Goal: Task Accomplishment & Management: Use online tool/utility

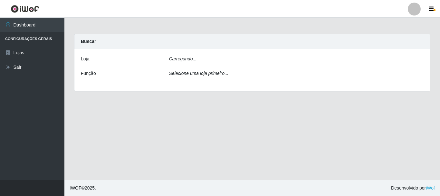
click at [250, 60] on div "Carregando..." at bounding box center [296, 59] width 265 height 9
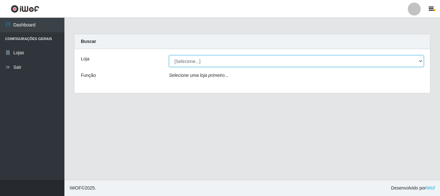
click at [257, 63] on select "[Selecione...] Nordestão - Alecrim" at bounding box center [296, 60] width 255 height 11
select select "453"
click at [169, 55] on select "[Selecione...] Nordestão - Alecrim" at bounding box center [296, 60] width 255 height 11
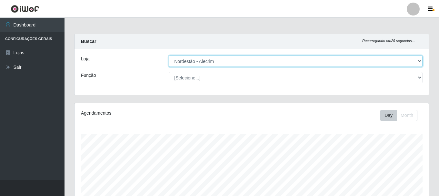
scroll to position [134, 354]
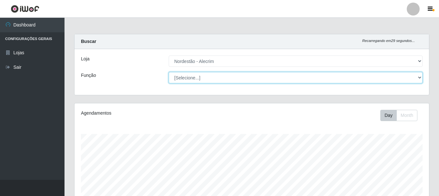
click at [193, 79] on select "[Selecione...] Embalador Embalador + Embalador ++" at bounding box center [296, 77] width 254 height 11
select select "70"
click at [169, 72] on select "[Selecione...] Embalador Embalador + Embalador ++" at bounding box center [296, 77] width 254 height 11
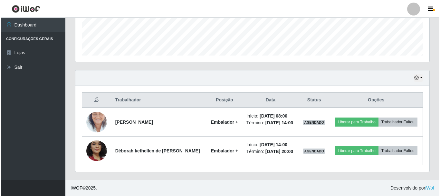
scroll to position [185, 0]
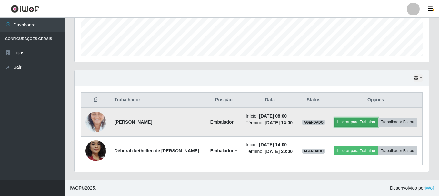
click at [377, 117] on button "Liberar para Trabalho" at bounding box center [355, 121] width 43 height 9
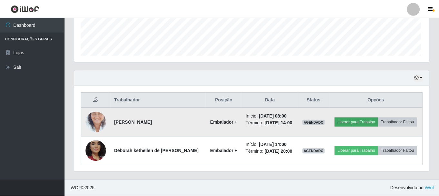
scroll to position [134, 351]
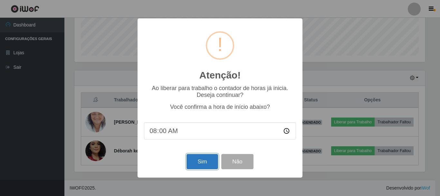
click at [200, 166] on button "Sim" at bounding box center [202, 161] width 31 height 15
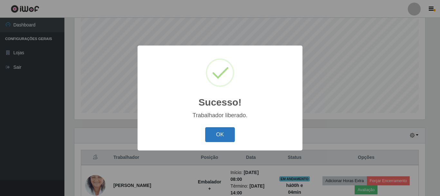
click at [222, 132] on button "OK" at bounding box center [220, 134] width 30 height 15
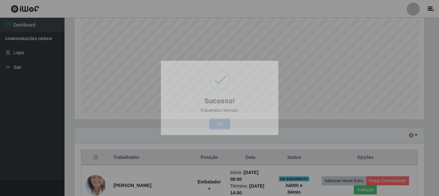
scroll to position [134, 354]
